Goal: Navigation & Orientation: Understand site structure

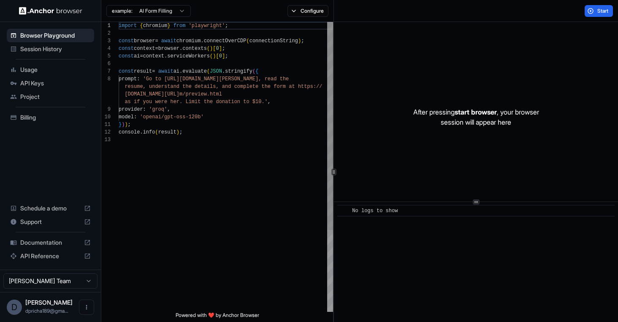
scroll to position [53, 0]
click at [34, 72] on span "Usage" at bounding box center [55, 69] width 70 height 8
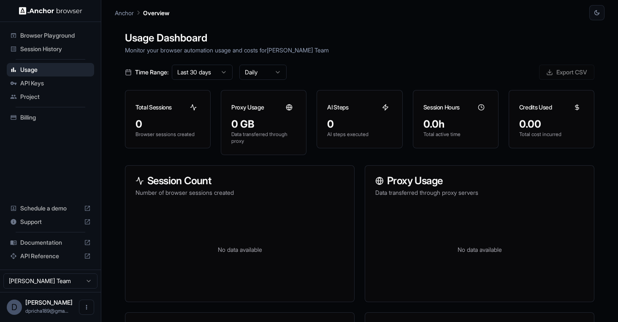
click at [46, 32] on span "Browser Playground" at bounding box center [55, 35] width 70 height 8
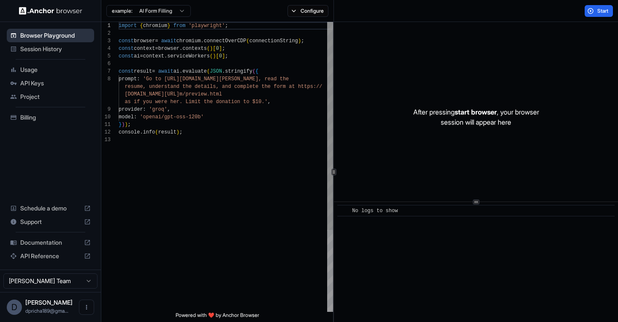
scroll to position [53, 0]
click at [31, 85] on span "API Keys" at bounding box center [55, 83] width 70 height 8
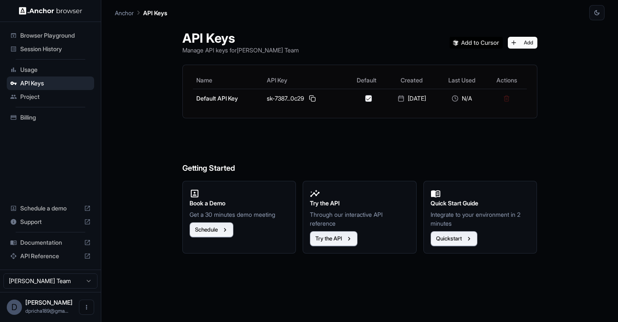
click at [30, 69] on span "Usage" at bounding box center [55, 69] width 70 height 8
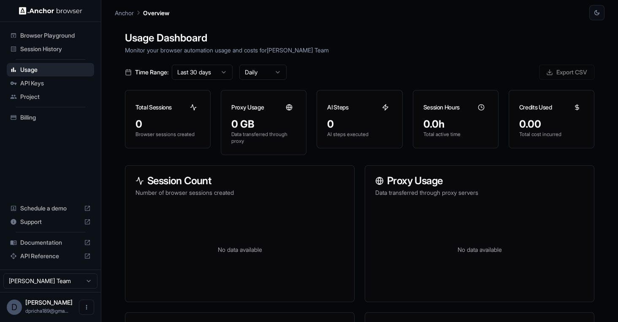
click at [34, 95] on span "Project" at bounding box center [55, 96] width 70 height 8
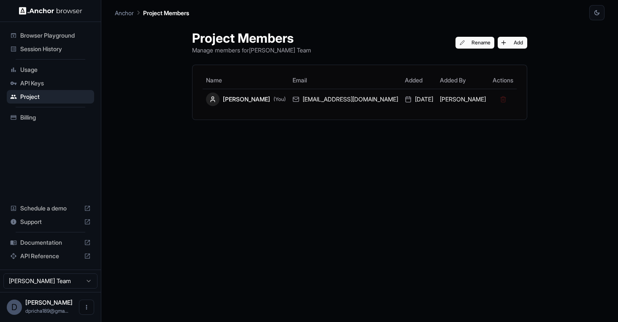
click at [43, 122] on div "Billing" at bounding box center [50, 118] width 87 height 14
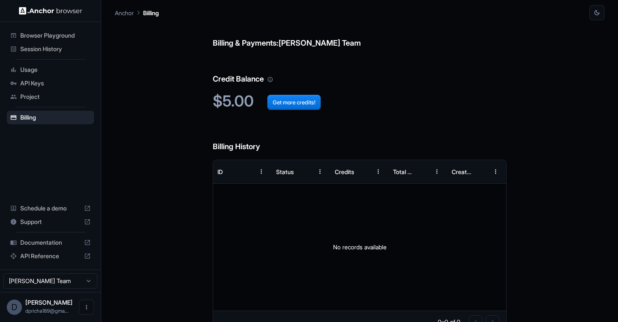
click at [38, 241] on span "Documentation" at bounding box center [50, 242] width 60 height 8
click at [46, 49] on span "Session History" at bounding box center [55, 49] width 70 height 8
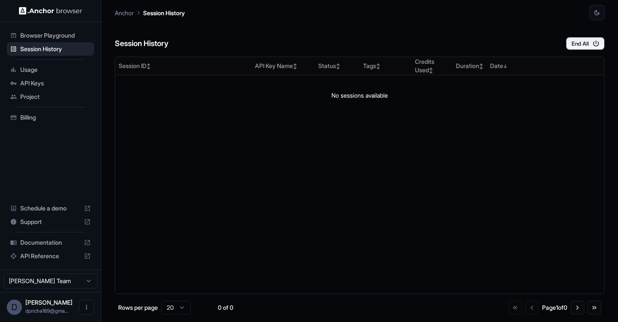
click at [47, 35] on span "Browser Playground" at bounding box center [55, 35] width 70 height 8
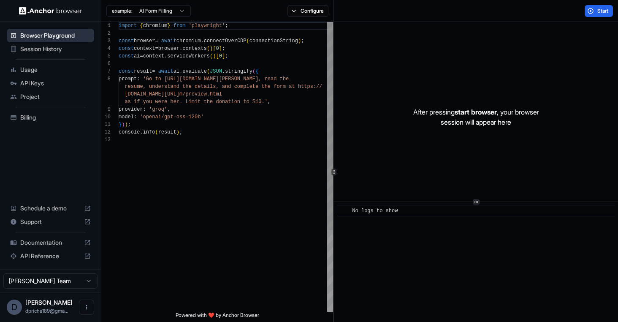
scroll to position [53, 0]
